Goal: Task Accomplishment & Management: Complete application form

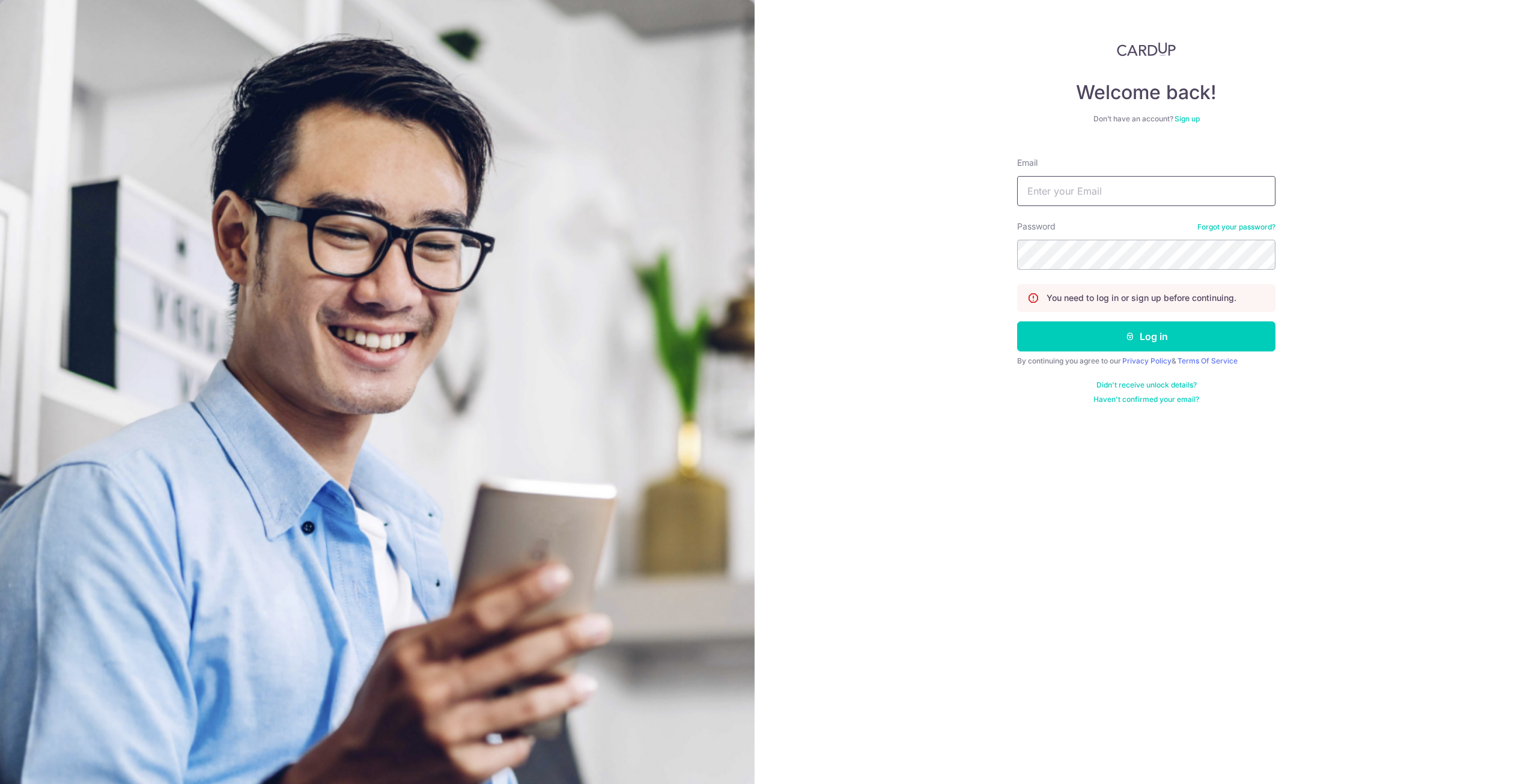
drag, startPoint x: 1112, startPoint y: 201, endPoint x: 1114, endPoint y: 191, distance: 10.2
click at [1114, 191] on input "Email" at bounding box center [1146, 191] width 258 height 30
type input "[EMAIL_ADDRESS][DOMAIN_NAME]"
click at [1017, 321] on button "Log in" at bounding box center [1146, 336] width 258 height 30
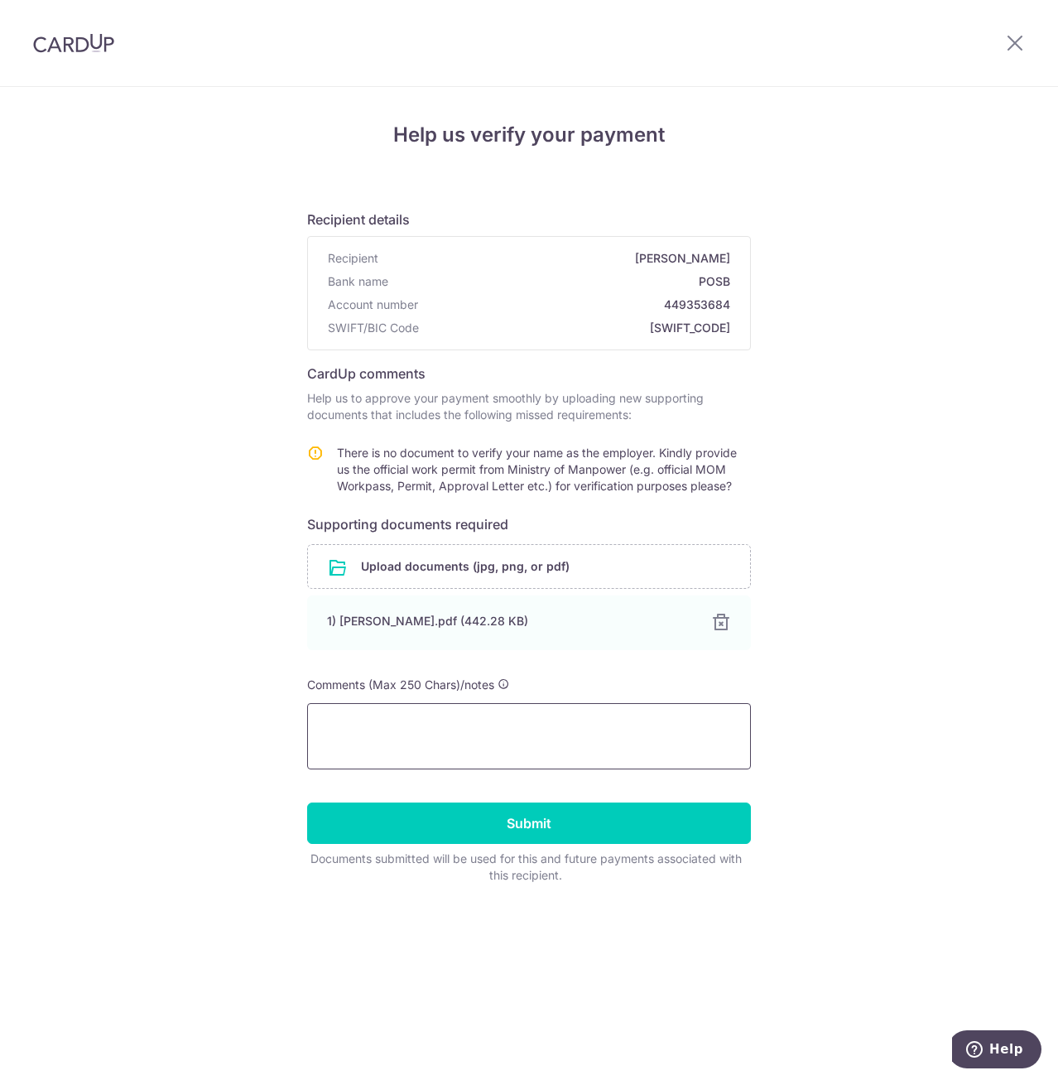
click at [497, 730] on textarea at bounding box center [529, 736] width 444 height 66
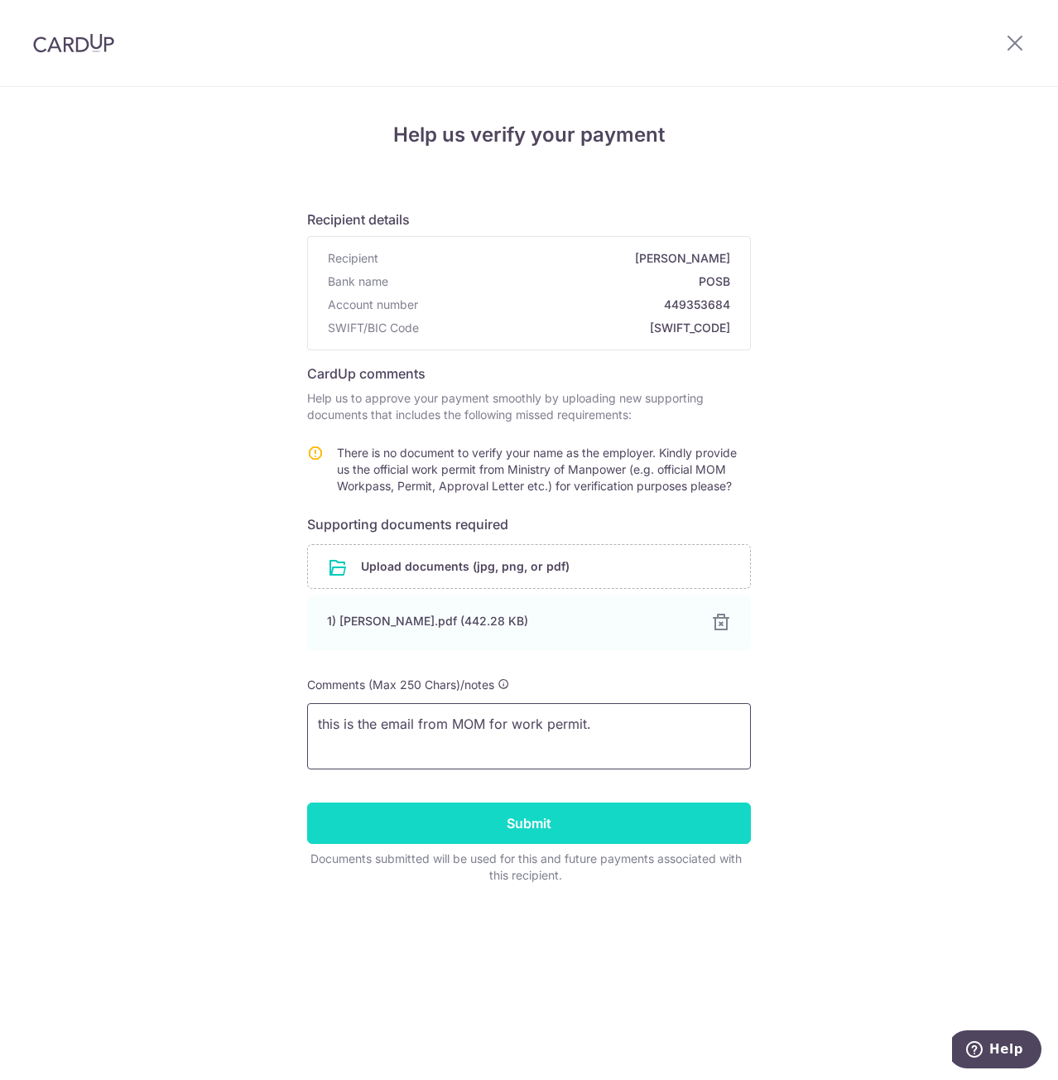
type textarea "this is the email from MOM for work permit."
click at [539, 836] on input "Submit" at bounding box center [529, 822] width 444 height 41
